Goal: Transaction & Acquisition: Purchase product/service

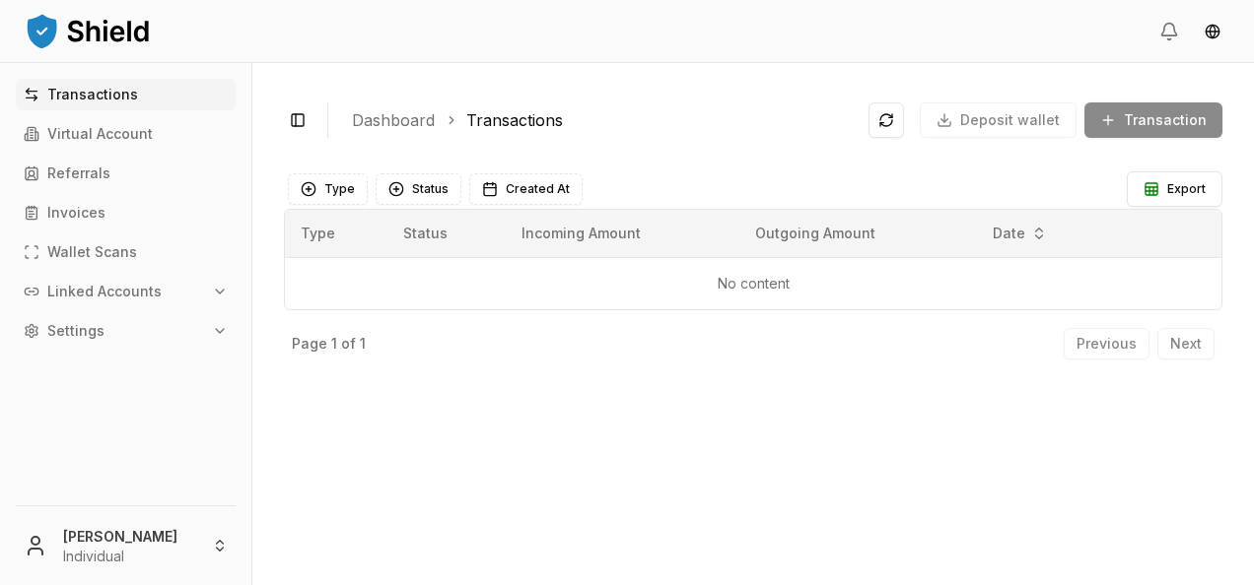
click at [171, 505] on div "[PERSON_NAME] Individual" at bounding box center [125, 542] width 251 height 88
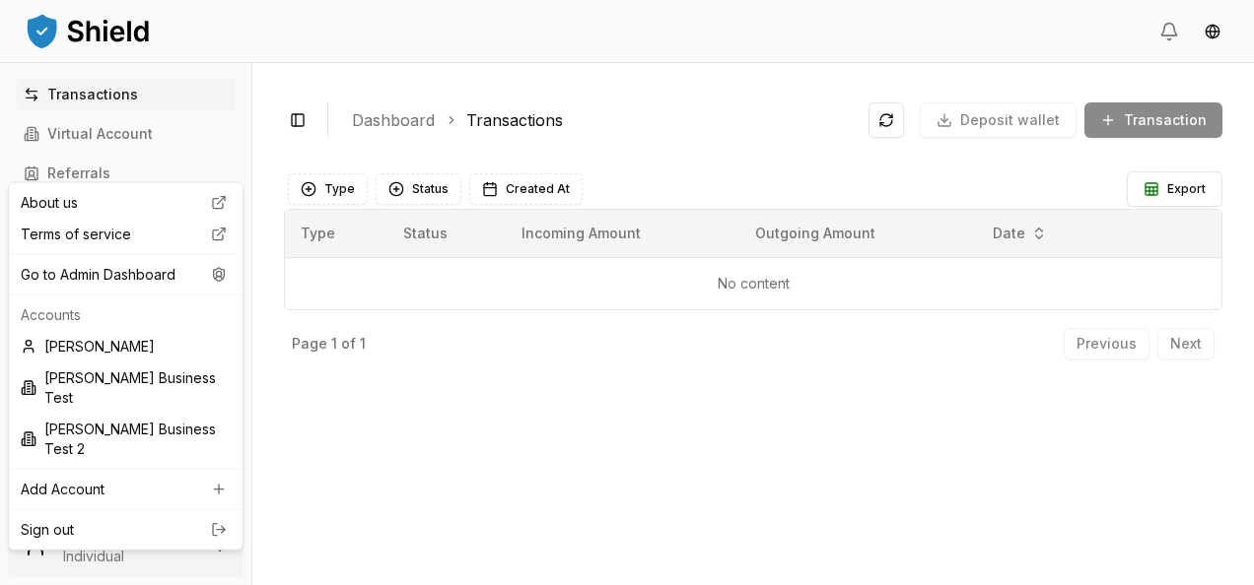
click at [163, 546] on html "Transactions Virtual Account Referrals Invoices Wallet Scans Linked Accounts Se…" at bounding box center [627, 292] width 1254 height 585
click at [134, 277] on div "Go to Admin Dashboard" at bounding box center [126, 275] width 226 height 32
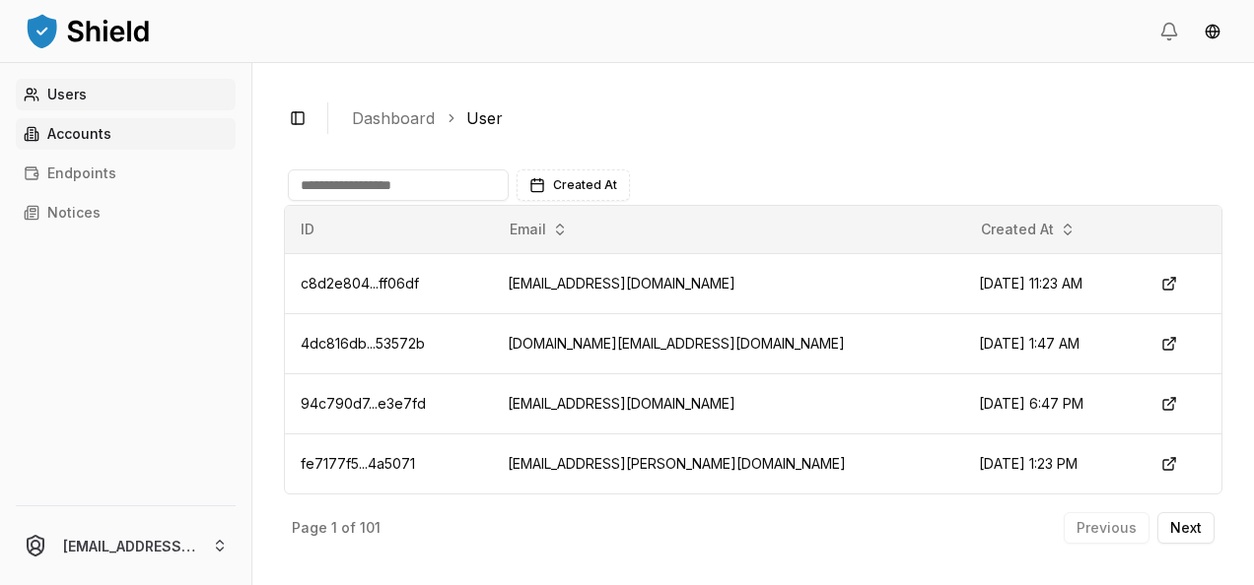
click at [115, 133] on link "Accounts" at bounding box center [126, 134] width 220 height 32
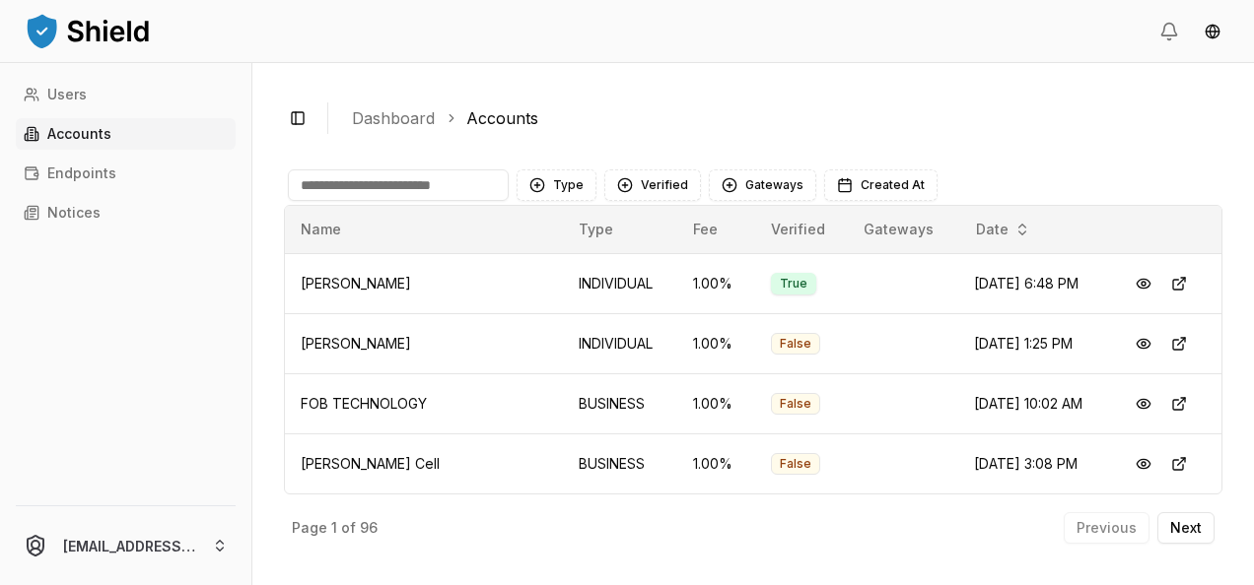
click at [374, 179] on input at bounding box center [398, 186] width 221 height 32
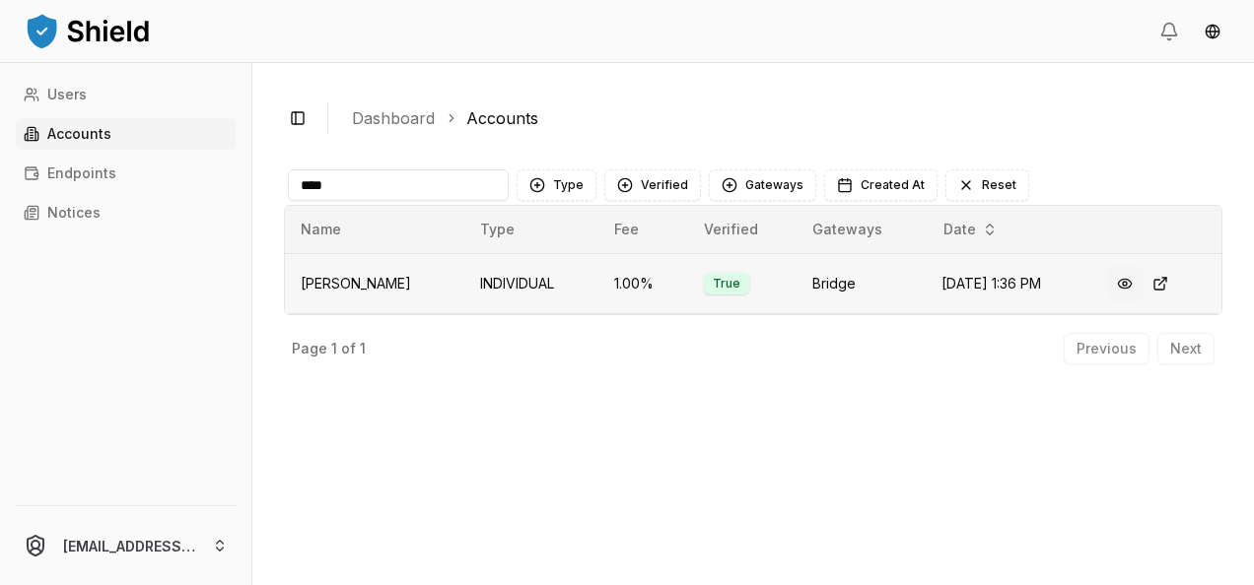
type input "****"
click at [1131, 286] on button at bounding box center [1124, 283] width 35 height 35
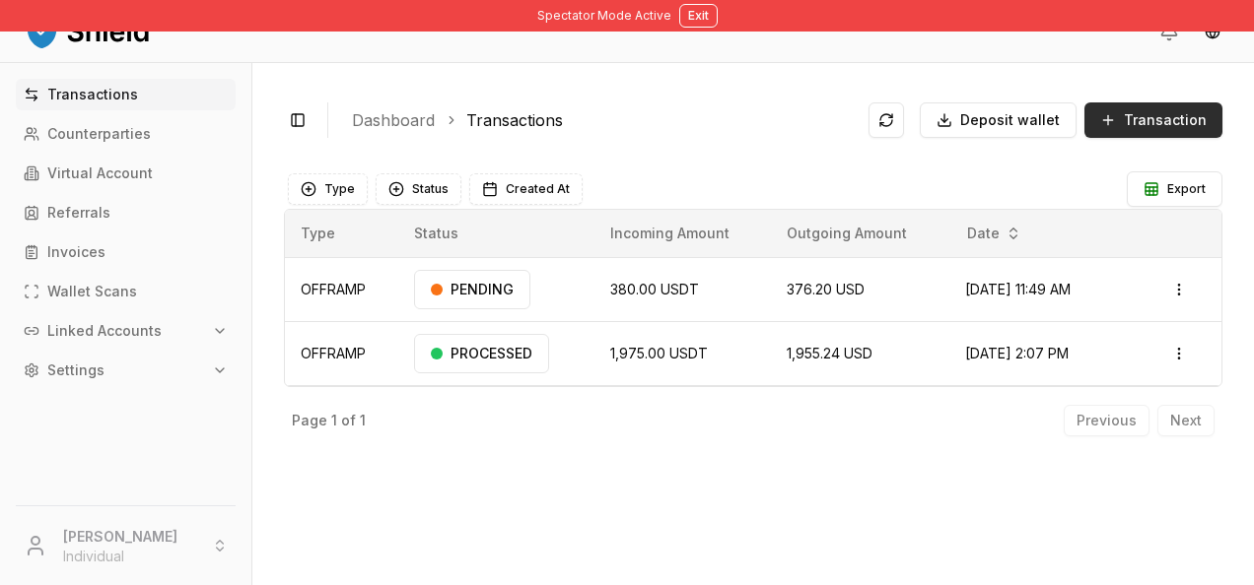
click at [1156, 132] on button "Transaction" at bounding box center [1153, 120] width 138 height 35
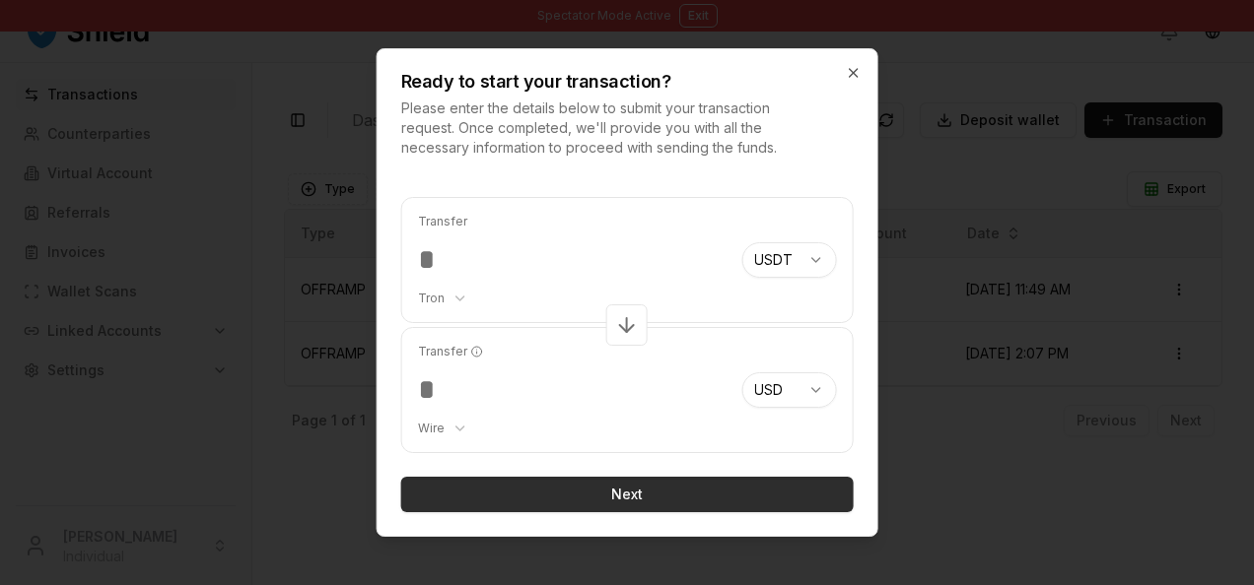
type input "***"
click at [684, 490] on button "Next" at bounding box center [627, 494] width 452 height 35
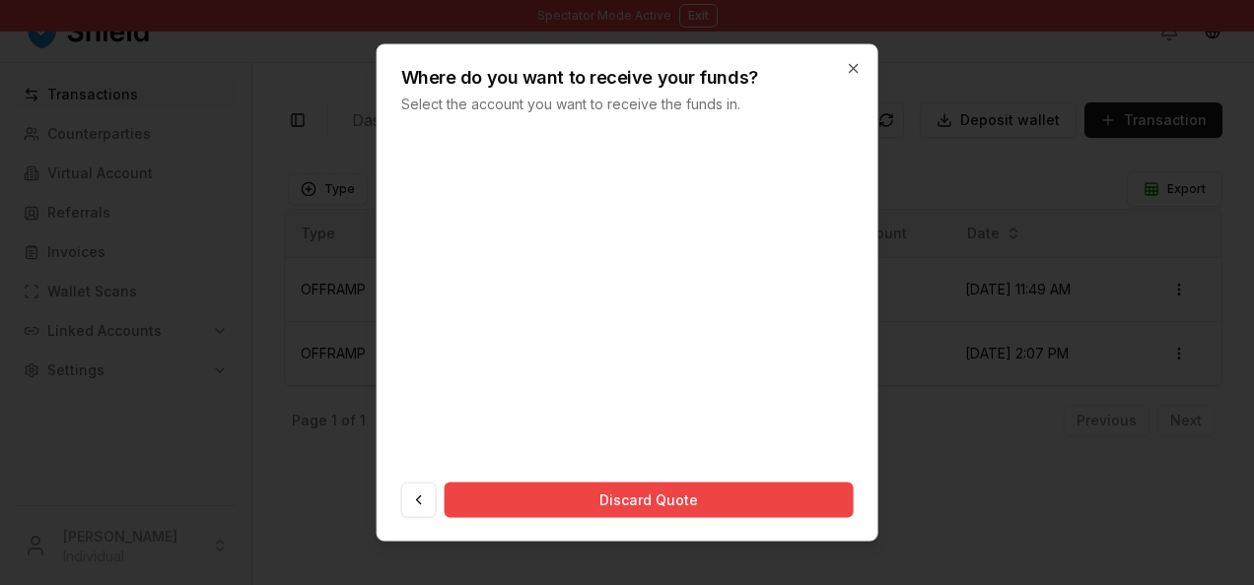
scroll to position [20, 0]
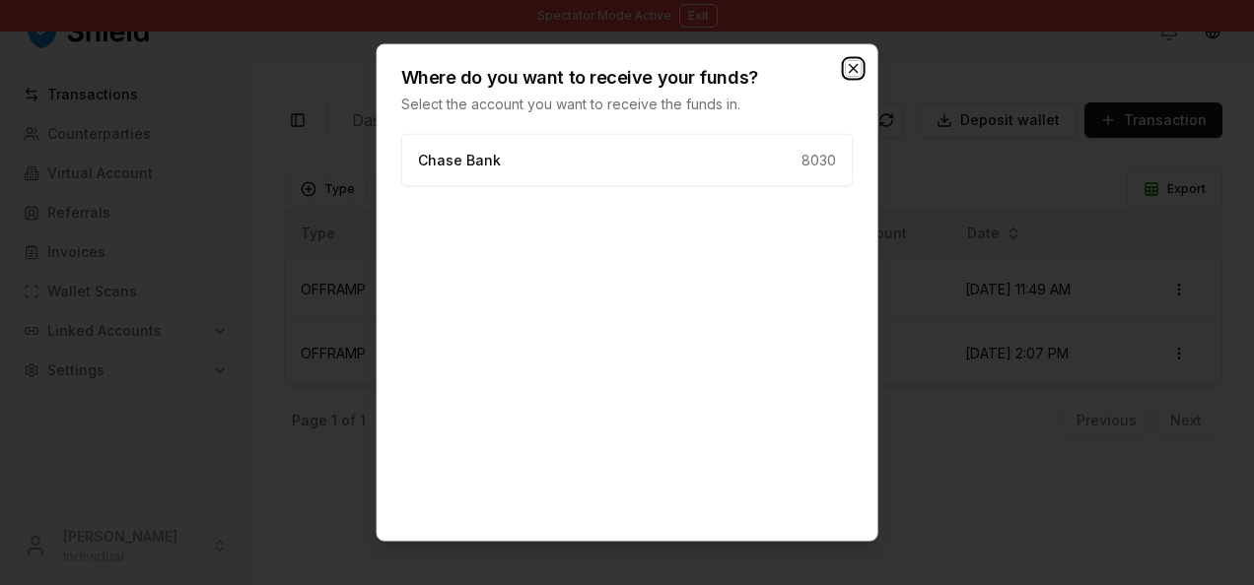
click at [850, 65] on icon "button" at bounding box center [853, 69] width 8 height 8
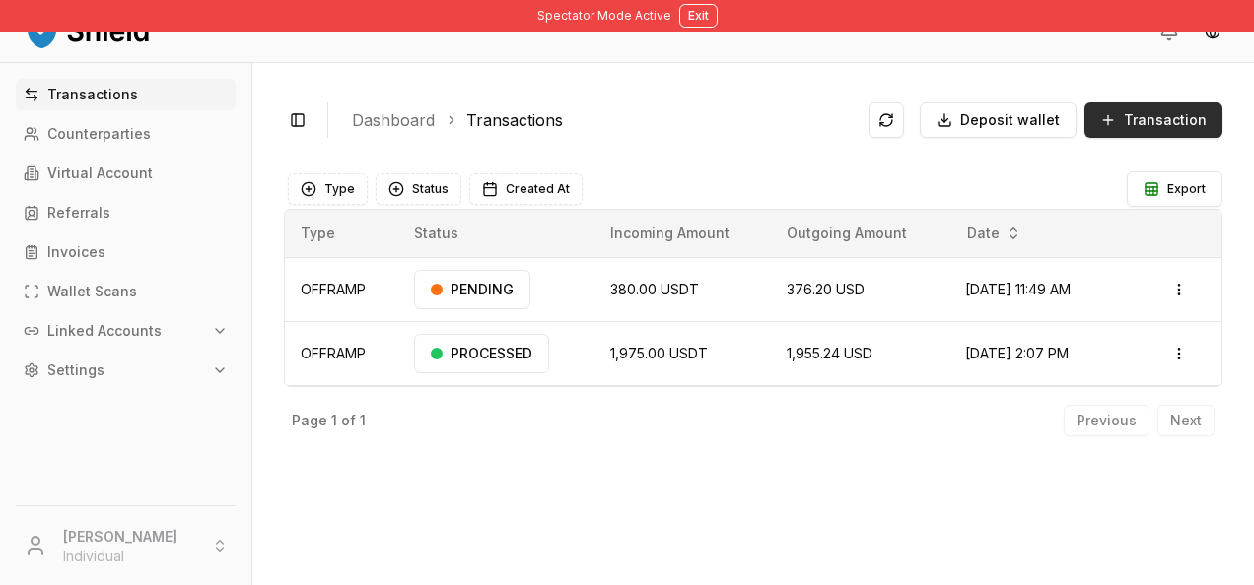
click at [1182, 116] on span "Transaction" at bounding box center [1165, 120] width 83 height 20
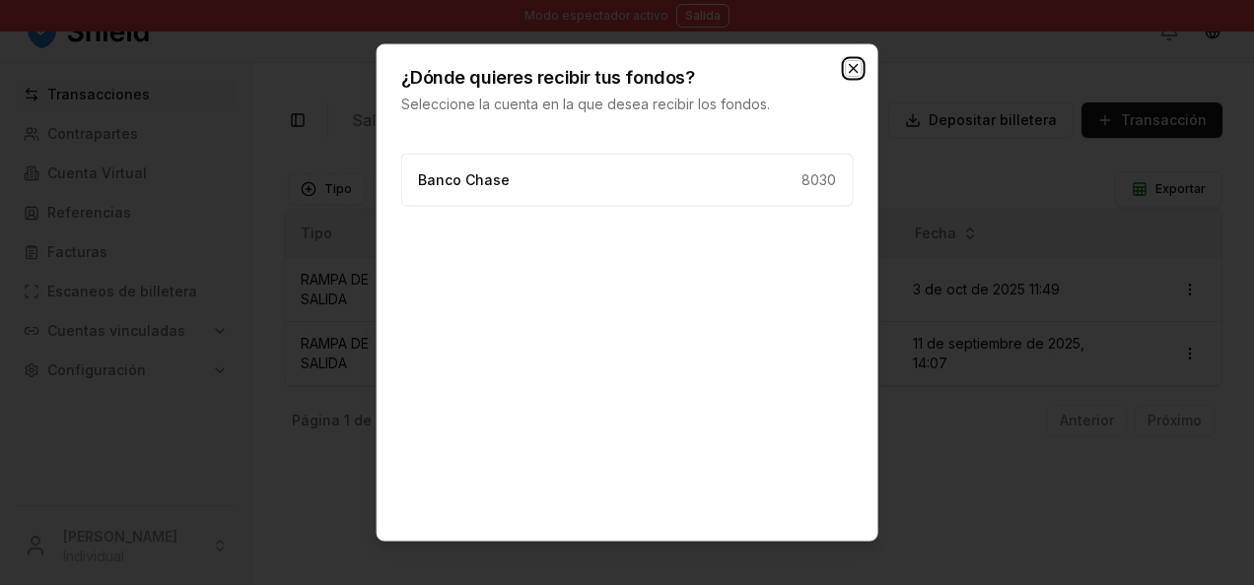
click at [850, 65] on icon "button" at bounding box center [853, 69] width 8 height 8
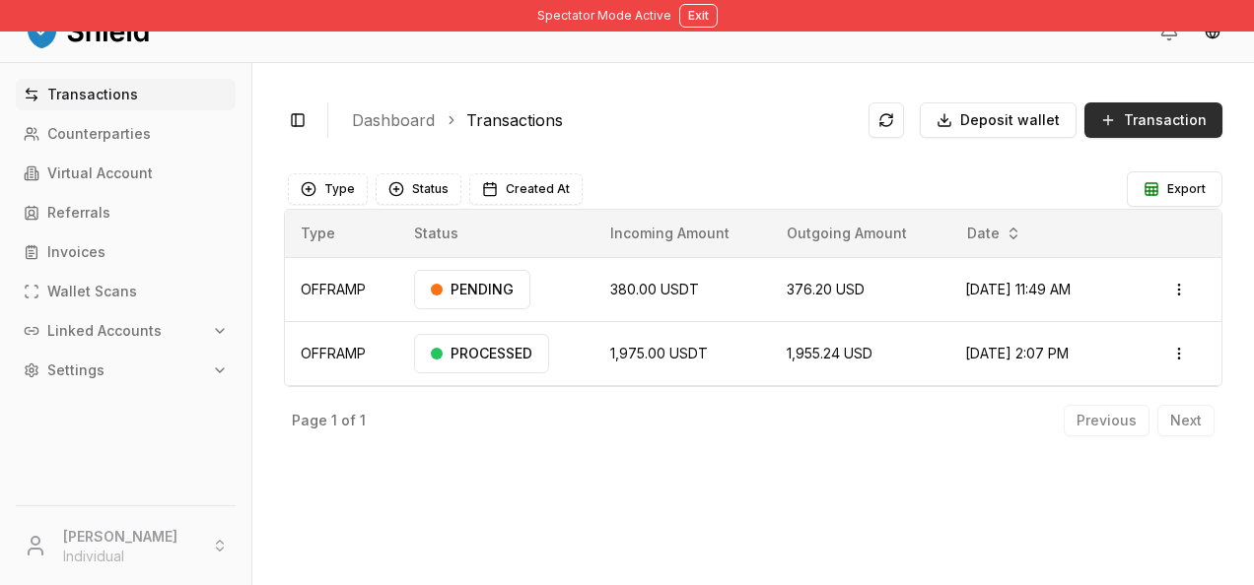
click at [1145, 114] on span "Transaction" at bounding box center [1165, 120] width 83 height 20
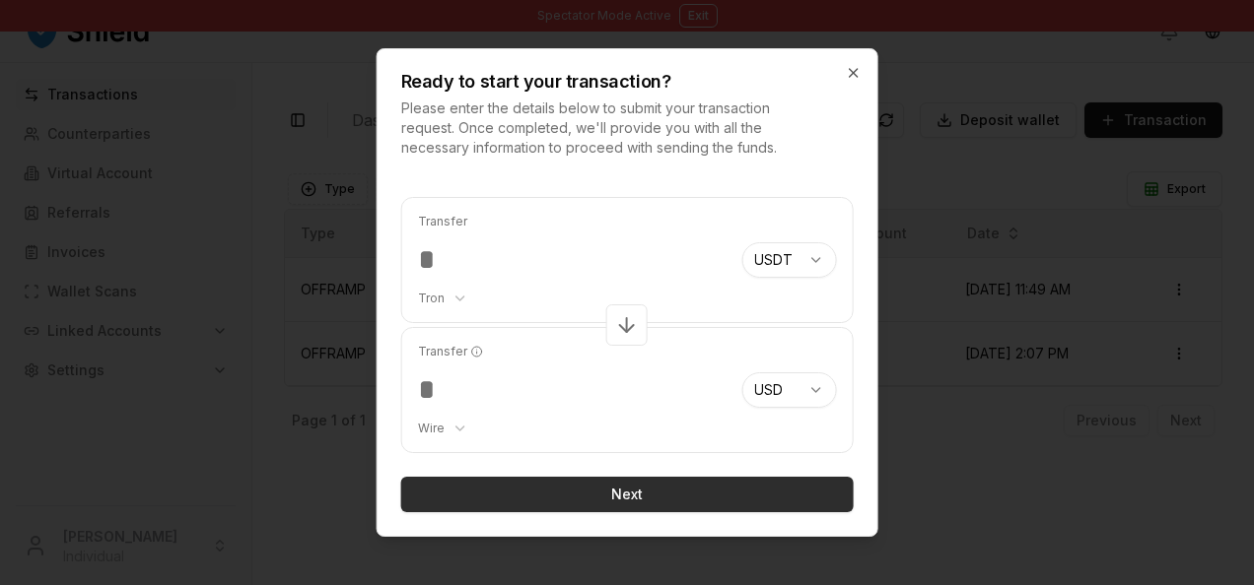
type input "***"
click at [608, 485] on button "Next" at bounding box center [627, 494] width 452 height 35
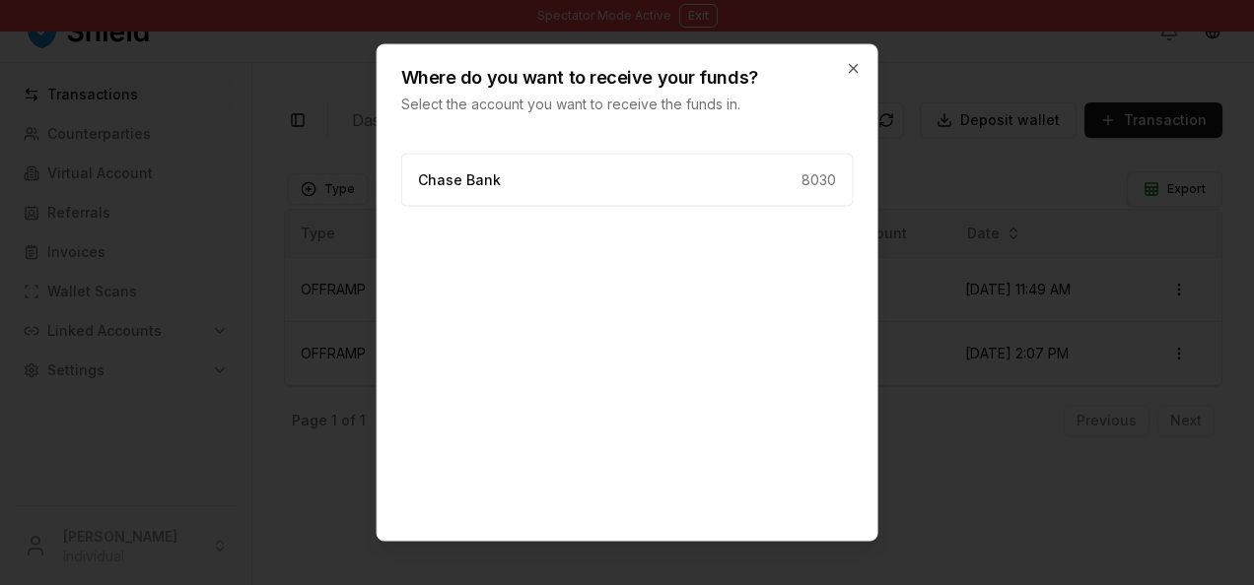
scroll to position [81, 0]
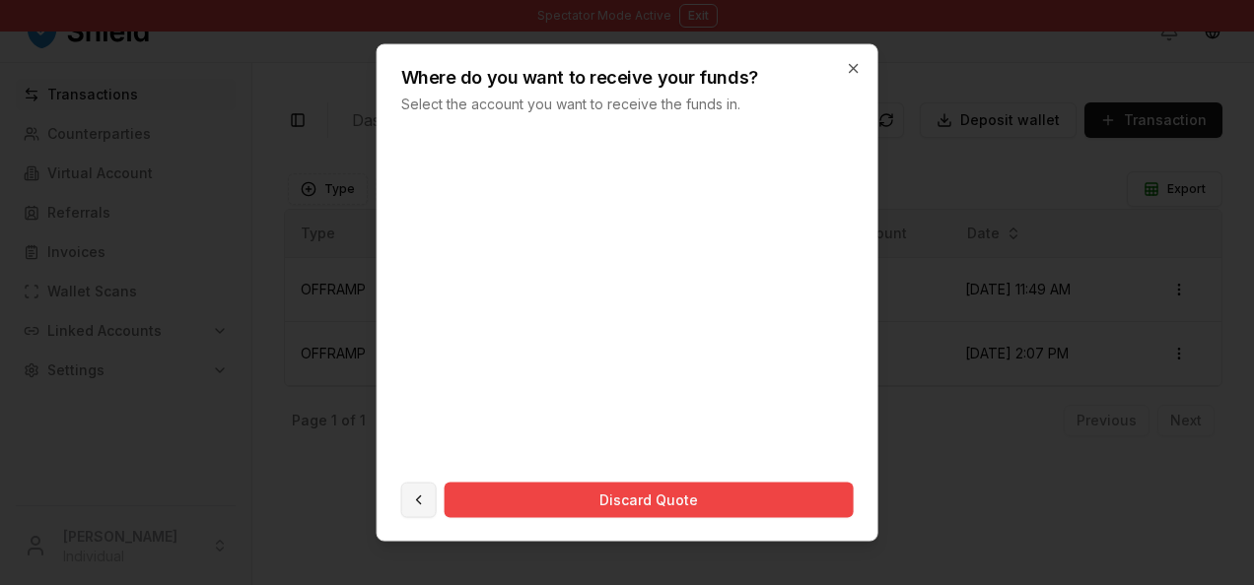
click at [417, 504] on button at bounding box center [418, 500] width 35 height 35
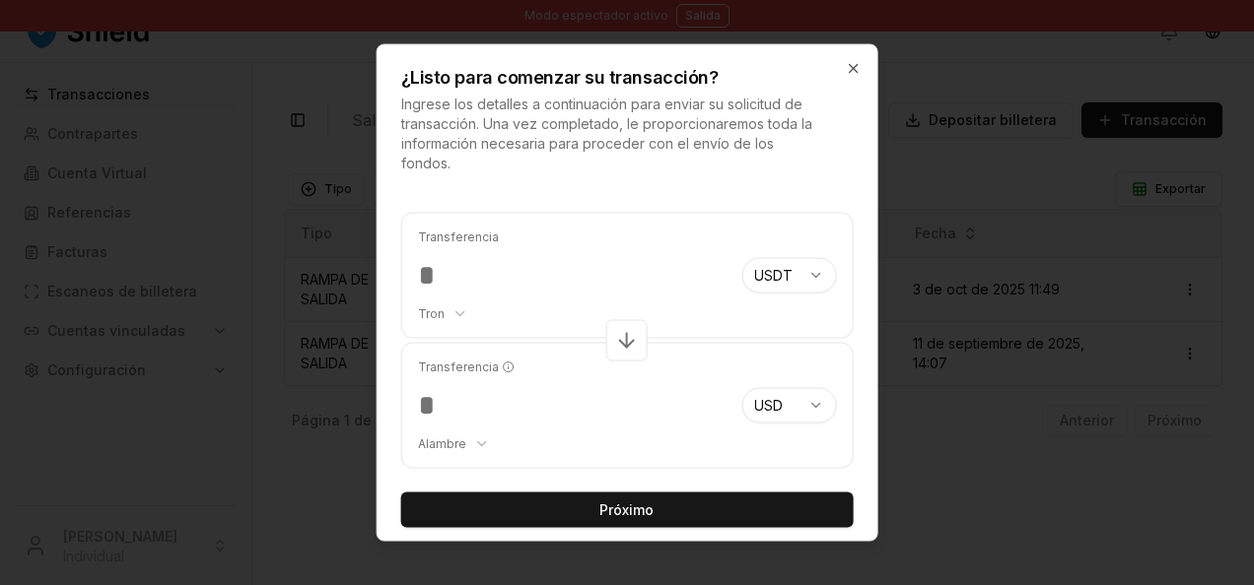
scroll to position [10, 0]
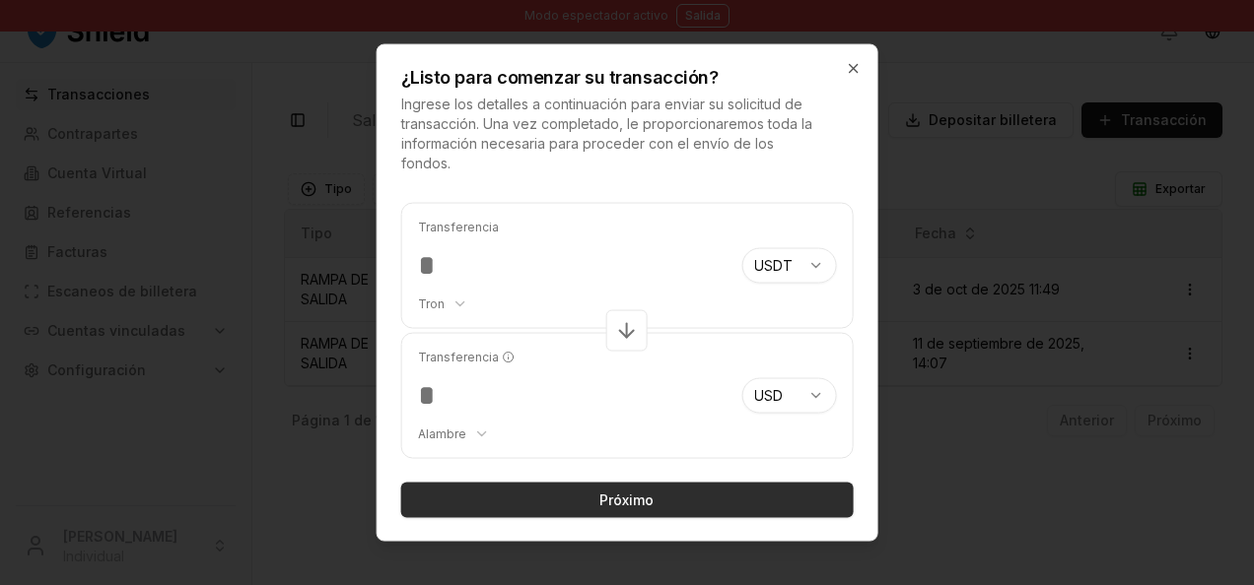
click at [622, 502] on font "Próximo" at bounding box center [626, 501] width 54 height 20
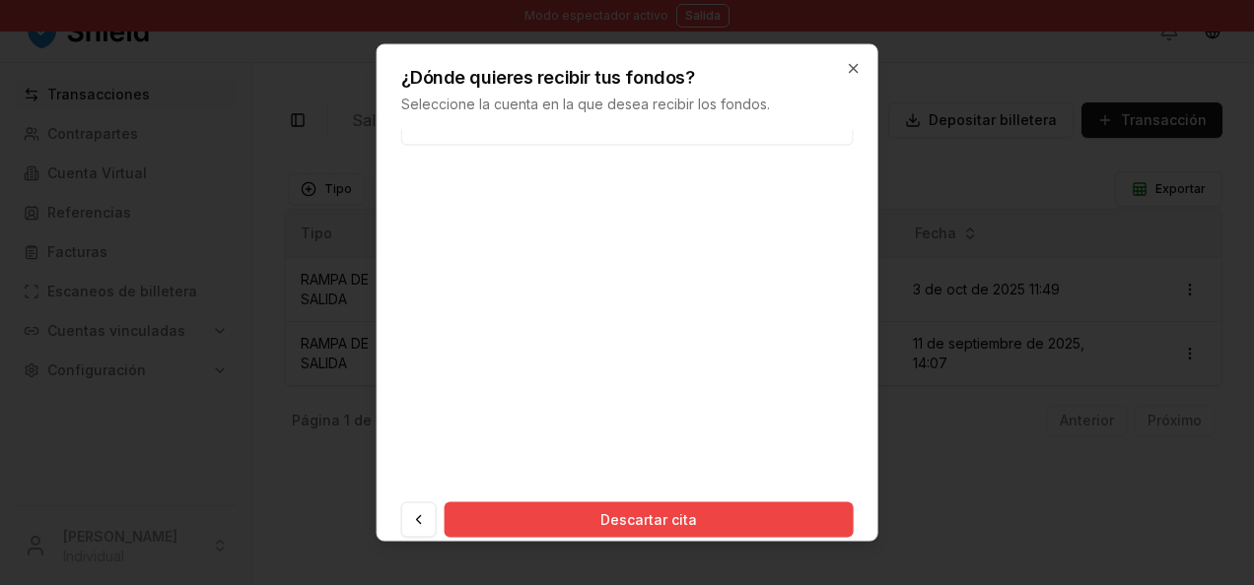
scroll to position [81, 0]
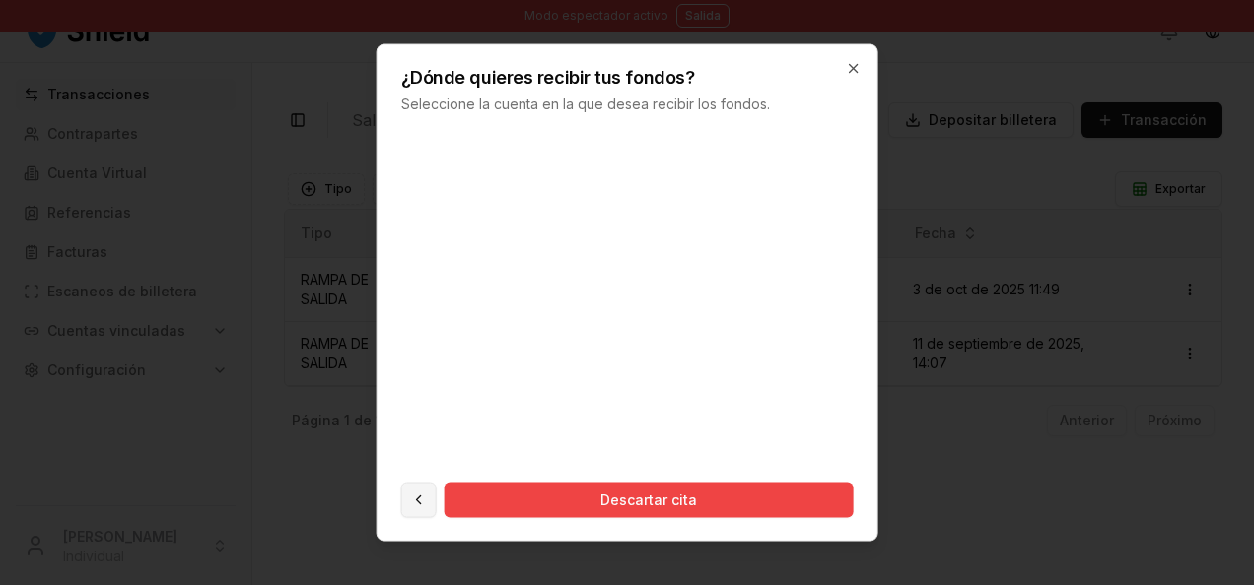
click at [414, 497] on button at bounding box center [418, 500] width 35 height 35
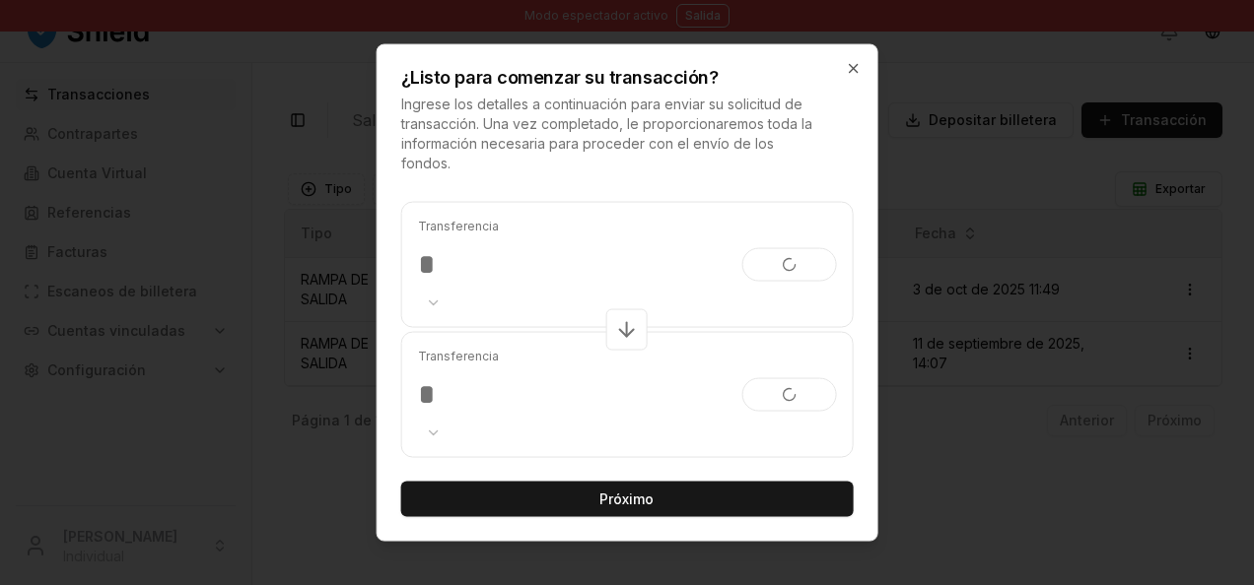
scroll to position [0, 0]
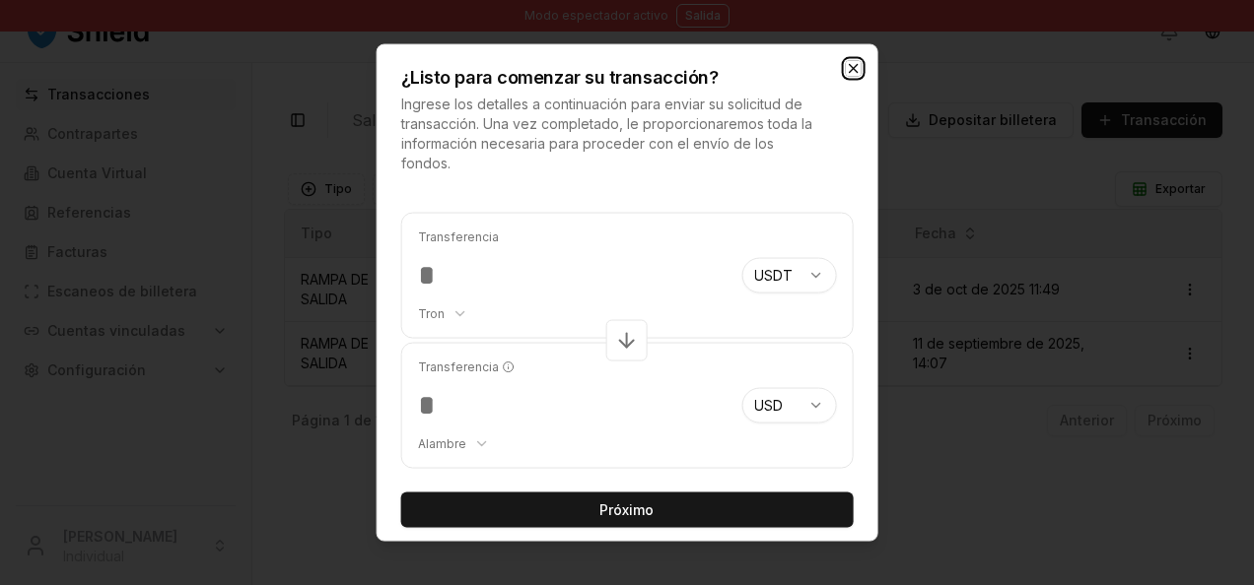
click at [851, 67] on icon "button" at bounding box center [853, 69] width 16 height 16
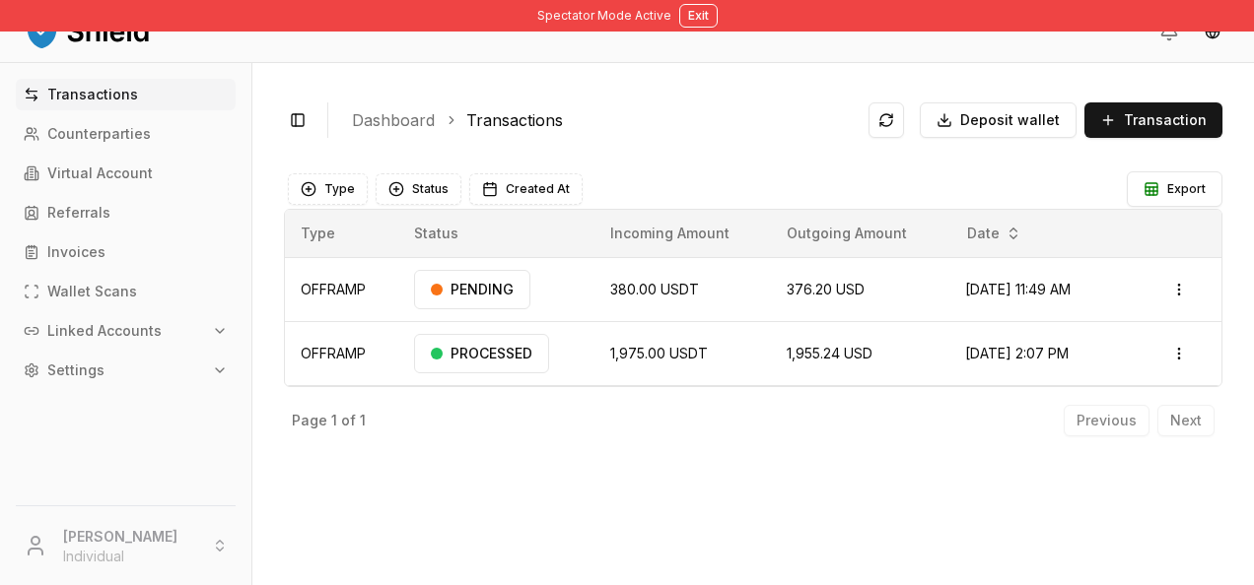
click at [792, 148] on div "Toggle Sidebar Dashboard Transactions Deposit wallet Transaction OFFRAMP 380.00…" at bounding box center [752, 324] width 1001 height 522
click at [1215, 36] on html "Spectator Mode Active Exit Transactions Counterparties Virtual Account Referral…" at bounding box center [627, 292] width 1254 height 585
click at [1165, 108] on div "Español" at bounding box center [1175, 106] width 148 height 32
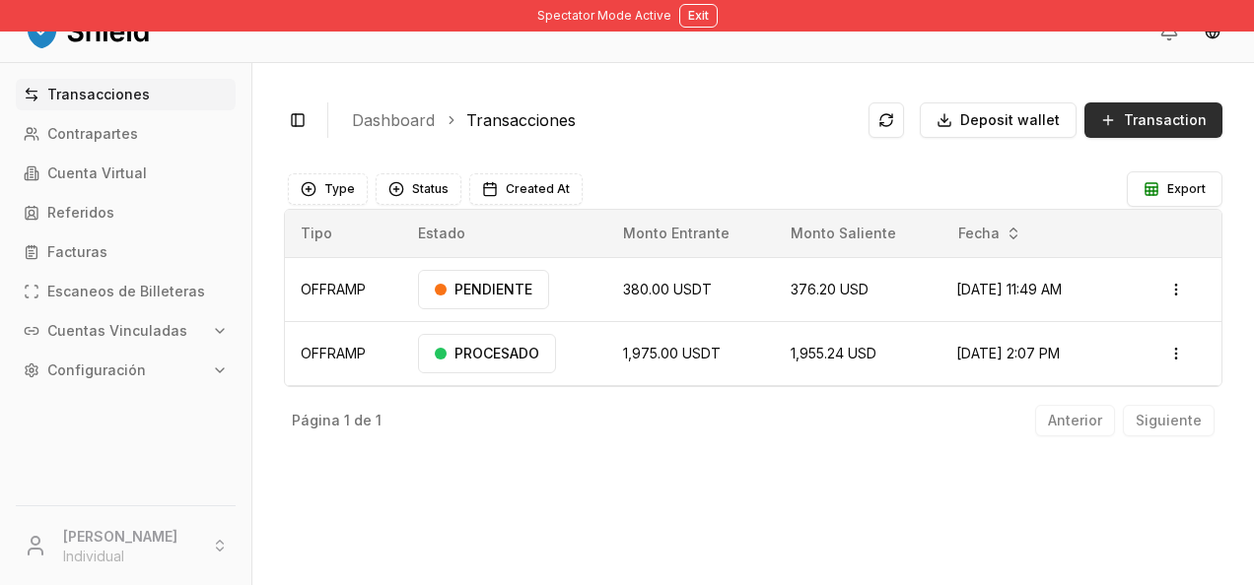
click at [1111, 114] on button "Transaction" at bounding box center [1153, 120] width 138 height 35
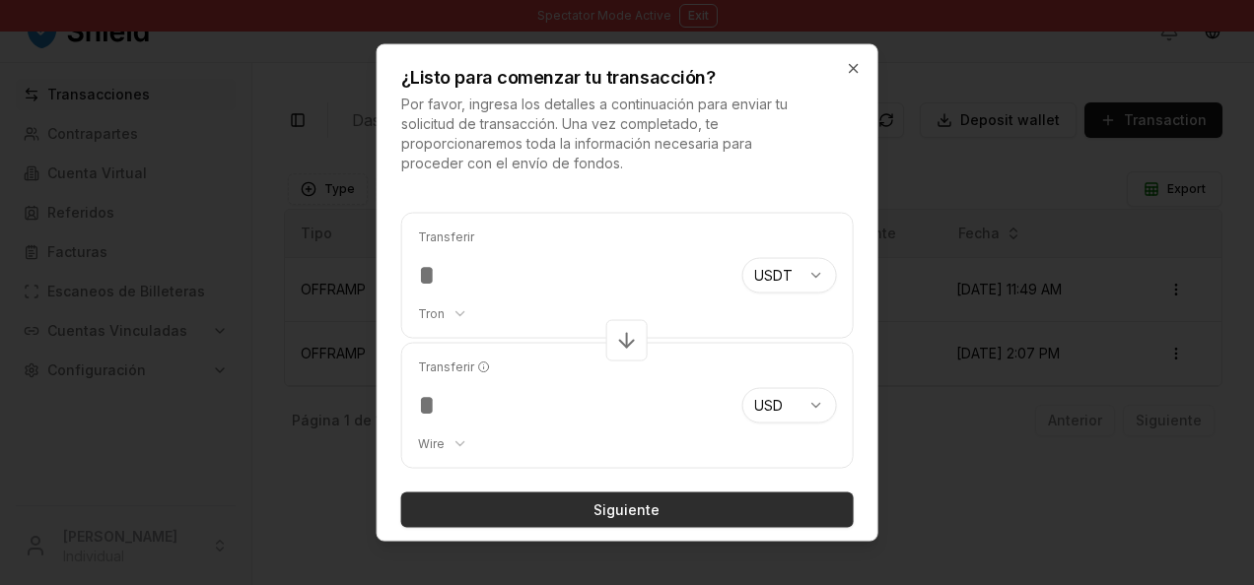
type input "***"
click at [603, 501] on button "Siguiente" at bounding box center [627, 510] width 452 height 35
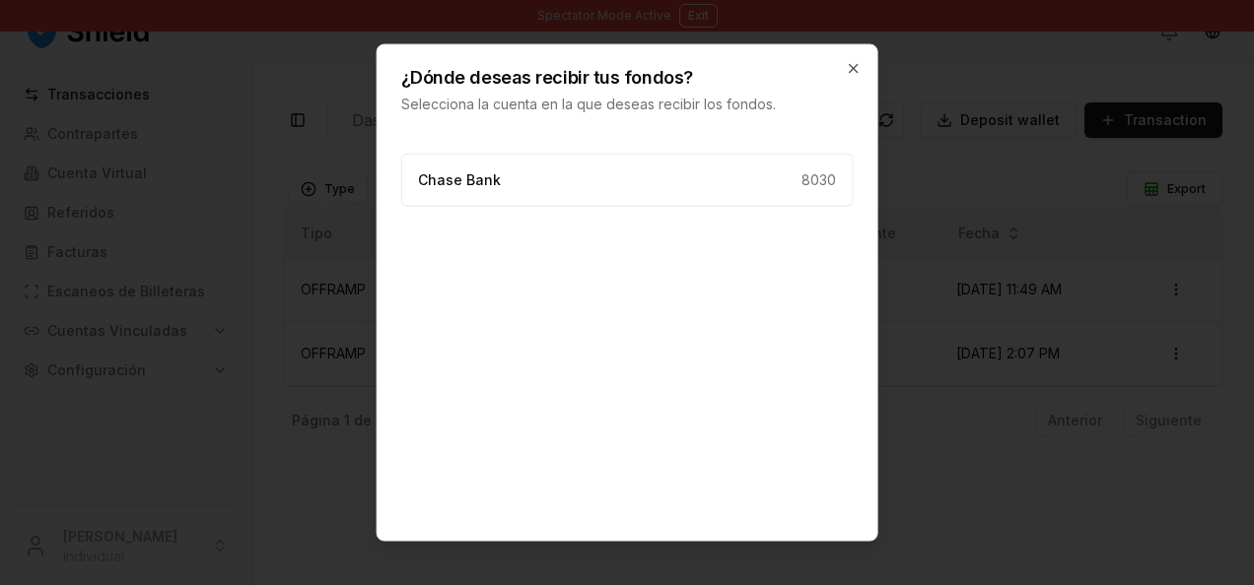
scroll to position [81, 0]
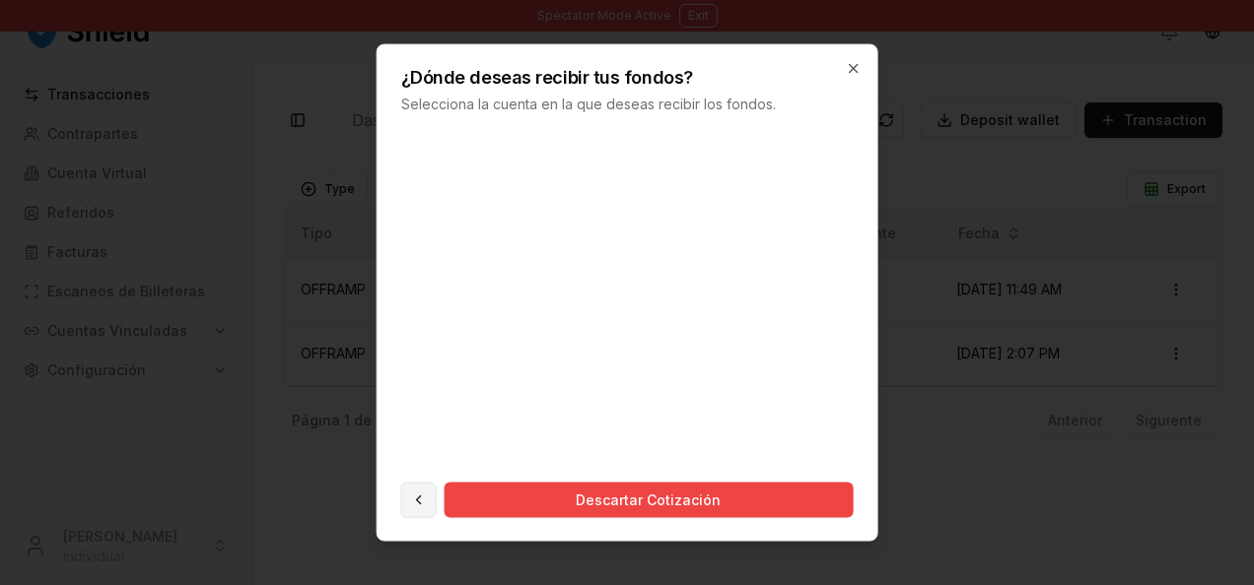
click at [422, 502] on button at bounding box center [418, 500] width 35 height 35
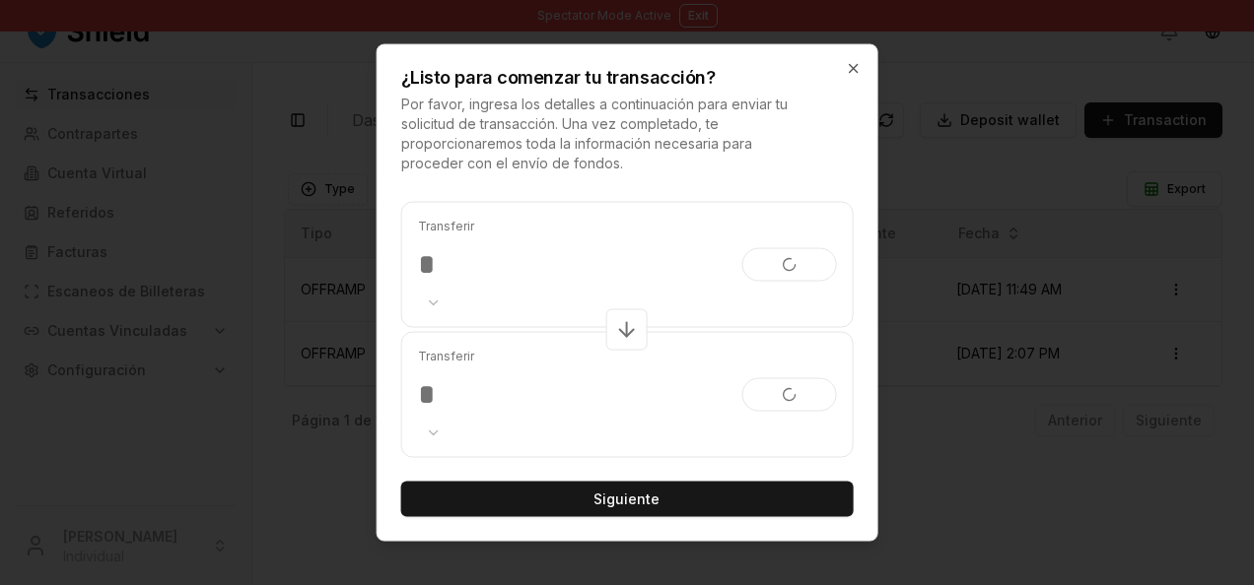
scroll to position [10, 0]
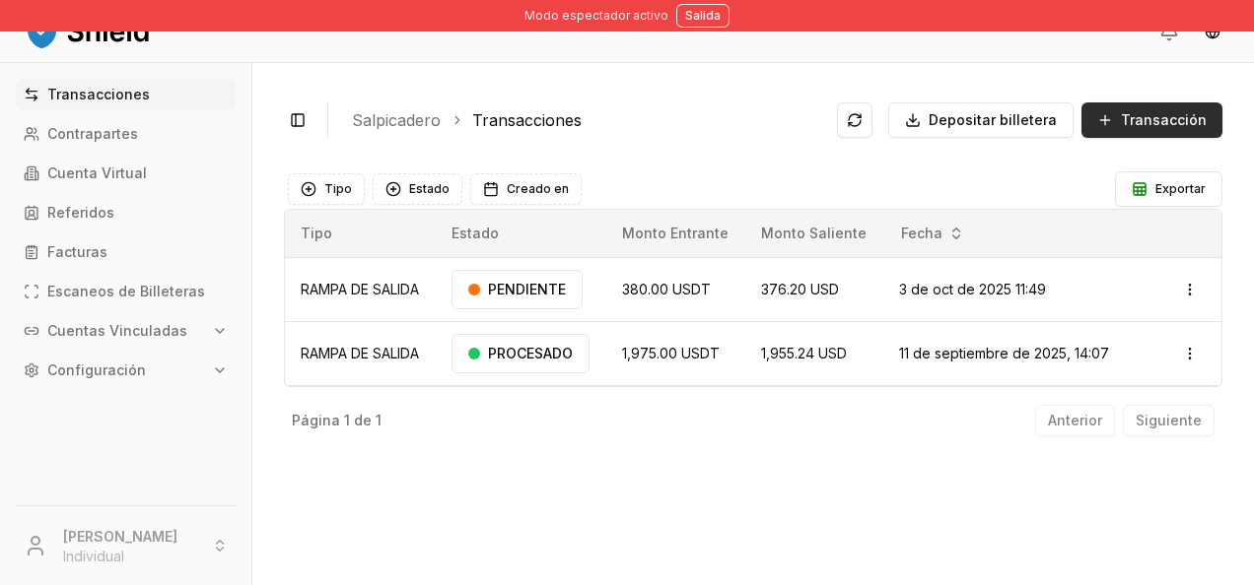
click at [1194, 116] on span "Transacción" at bounding box center [1164, 120] width 86 height 20
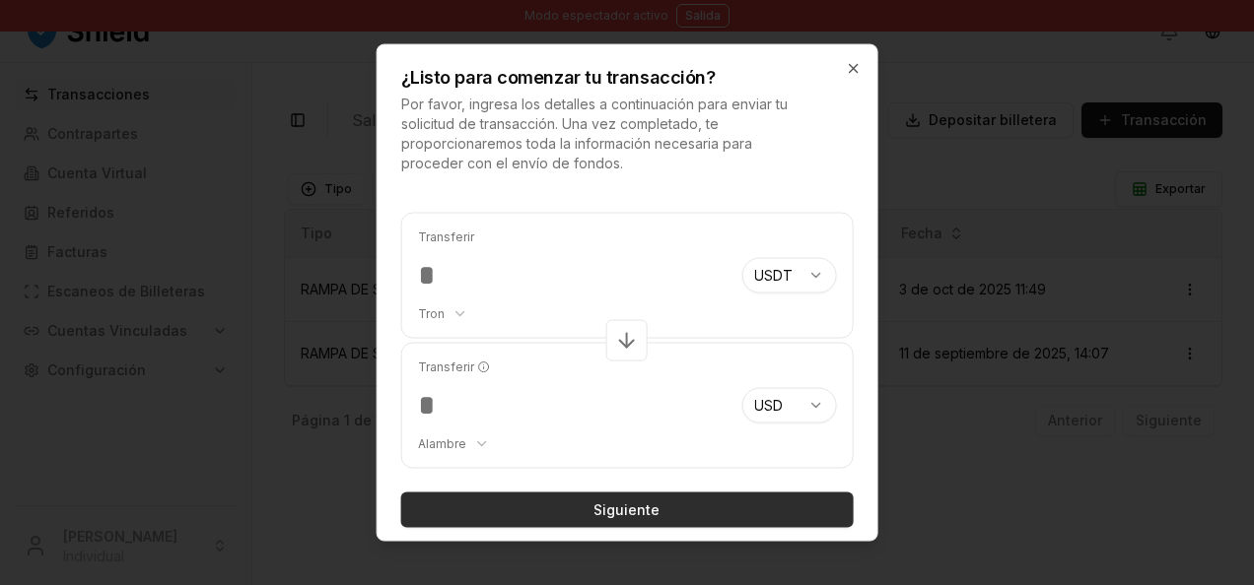
click at [599, 505] on font "Siguiente" at bounding box center [626, 511] width 66 height 20
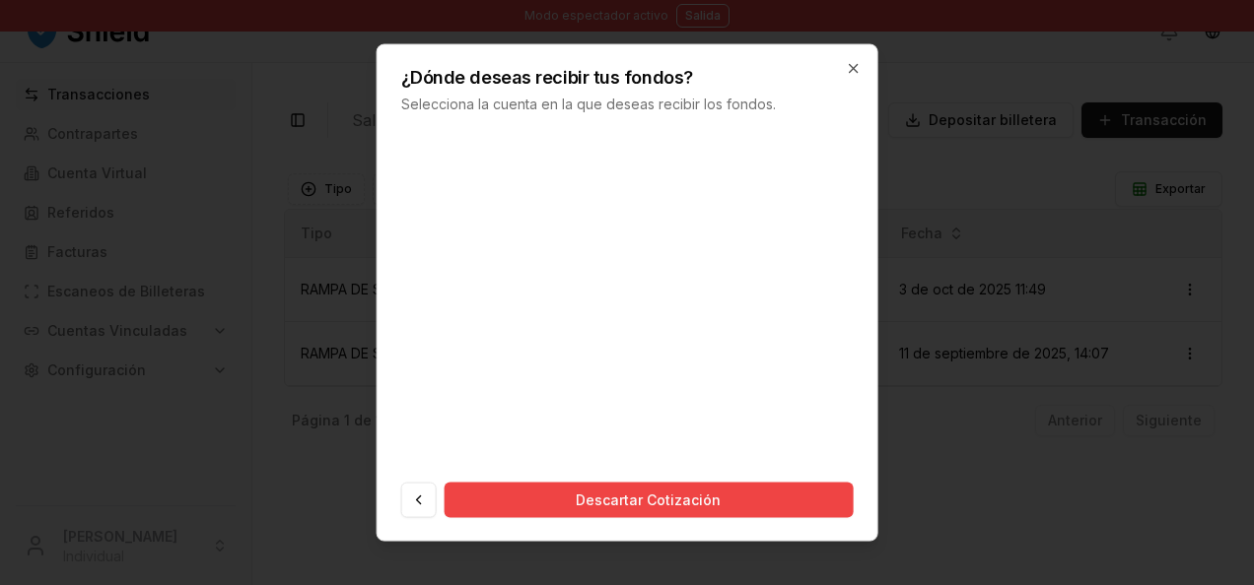
scroll to position [0, 0]
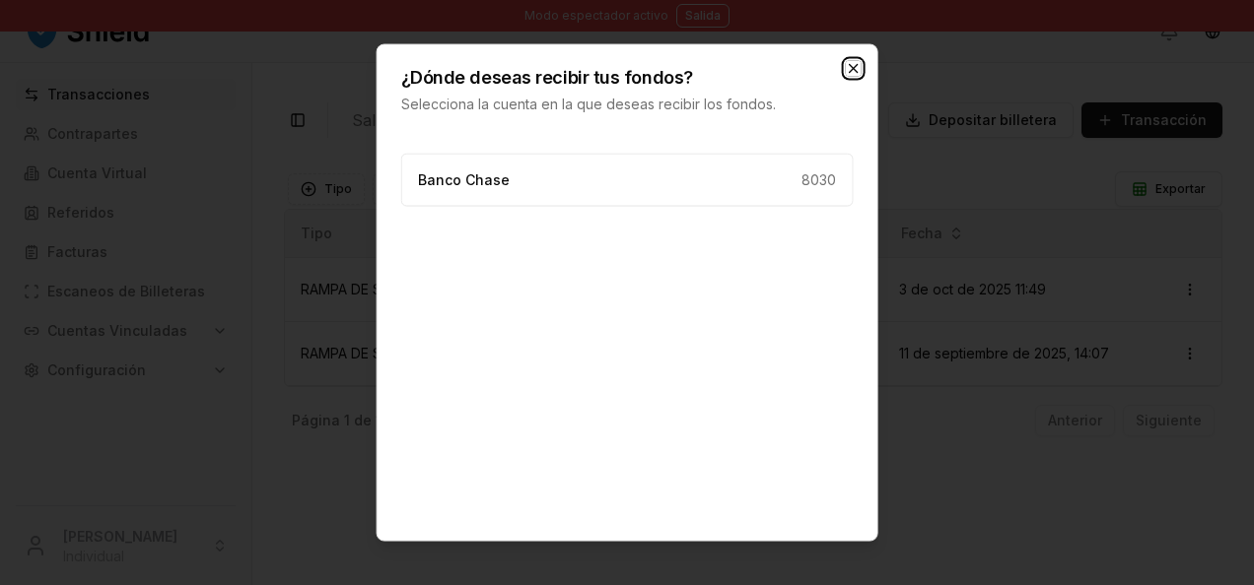
click at [856, 72] on icon "button" at bounding box center [853, 69] width 16 height 16
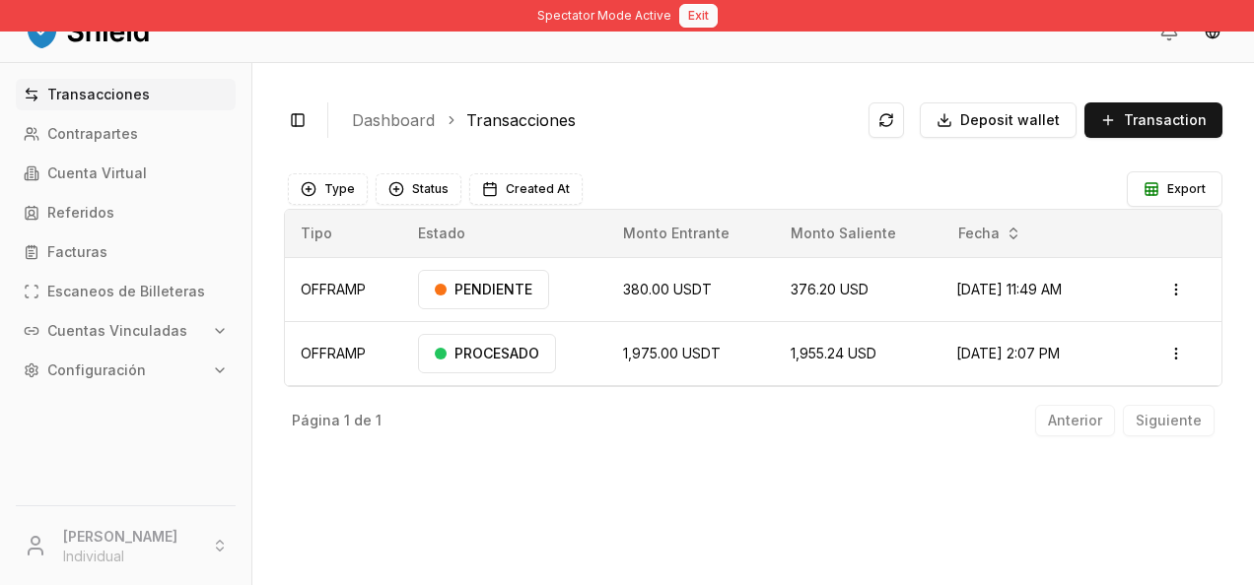
click at [706, 18] on button "Exit" at bounding box center [698, 16] width 38 height 24
